Goal: Contribute content: Contribute content

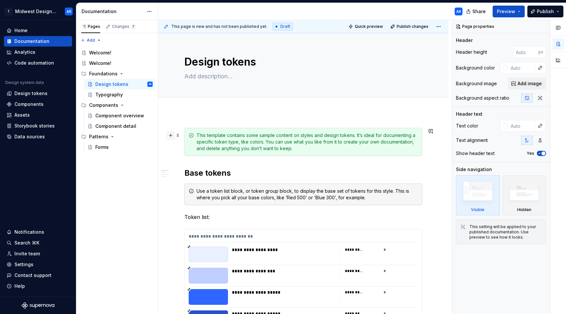
scroll to position [14, 0]
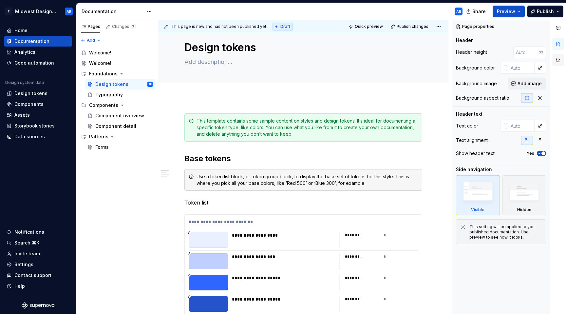
click at [561, 61] on button "button" at bounding box center [558, 60] width 12 height 12
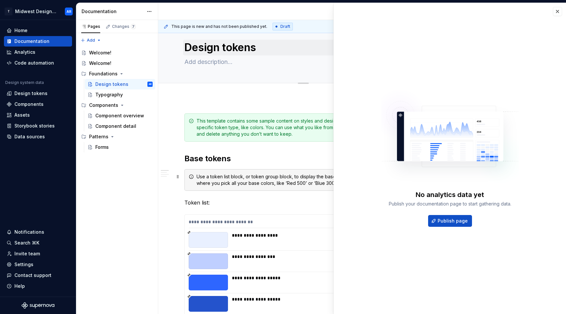
drag, startPoint x: 263, startPoint y: 173, endPoint x: 311, endPoint y: 48, distance: 134.2
click at [263, 173] on div "Use a token list block, or token group block, to display the base set of tokens…" at bounding box center [307, 179] width 221 height 13
click at [555, 13] on button "button" at bounding box center [557, 11] width 9 height 9
click at [558, 11] on button "button" at bounding box center [557, 11] width 9 height 9
click at [555, 9] on button "button" at bounding box center [557, 11] width 9 height 9
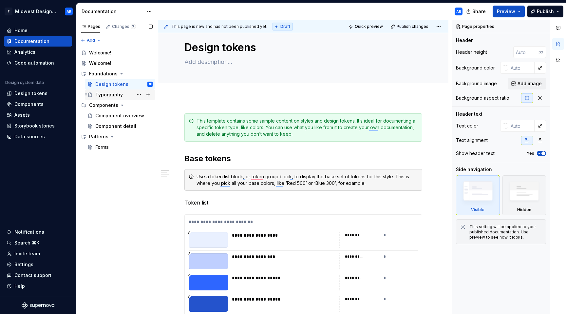
scroll to position [14, 0]
click at [410, 65] on textarea at bounding box center [302, 62] width 238 height 10
click at [272, 53] on textarea "Design tokens" at bounding box center [302, 48] width 238 height 16
click at [265, 48] on textarea "Design tokens" at bounding box center [302, 48] width 238 height 16
click at [172, 65] on div "Design tokens Edit header" at bounding box center [303, 51] width 290 height 65
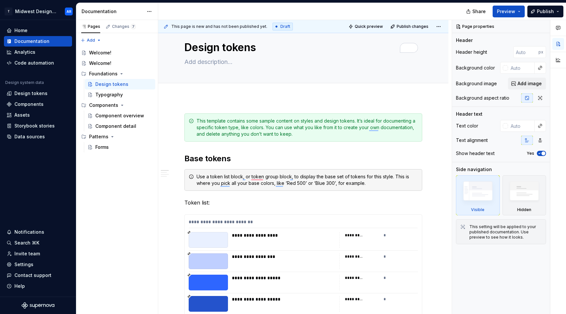
type textarea "*"
